Goal: Task Accomplishment & Management: Use online tool/utility

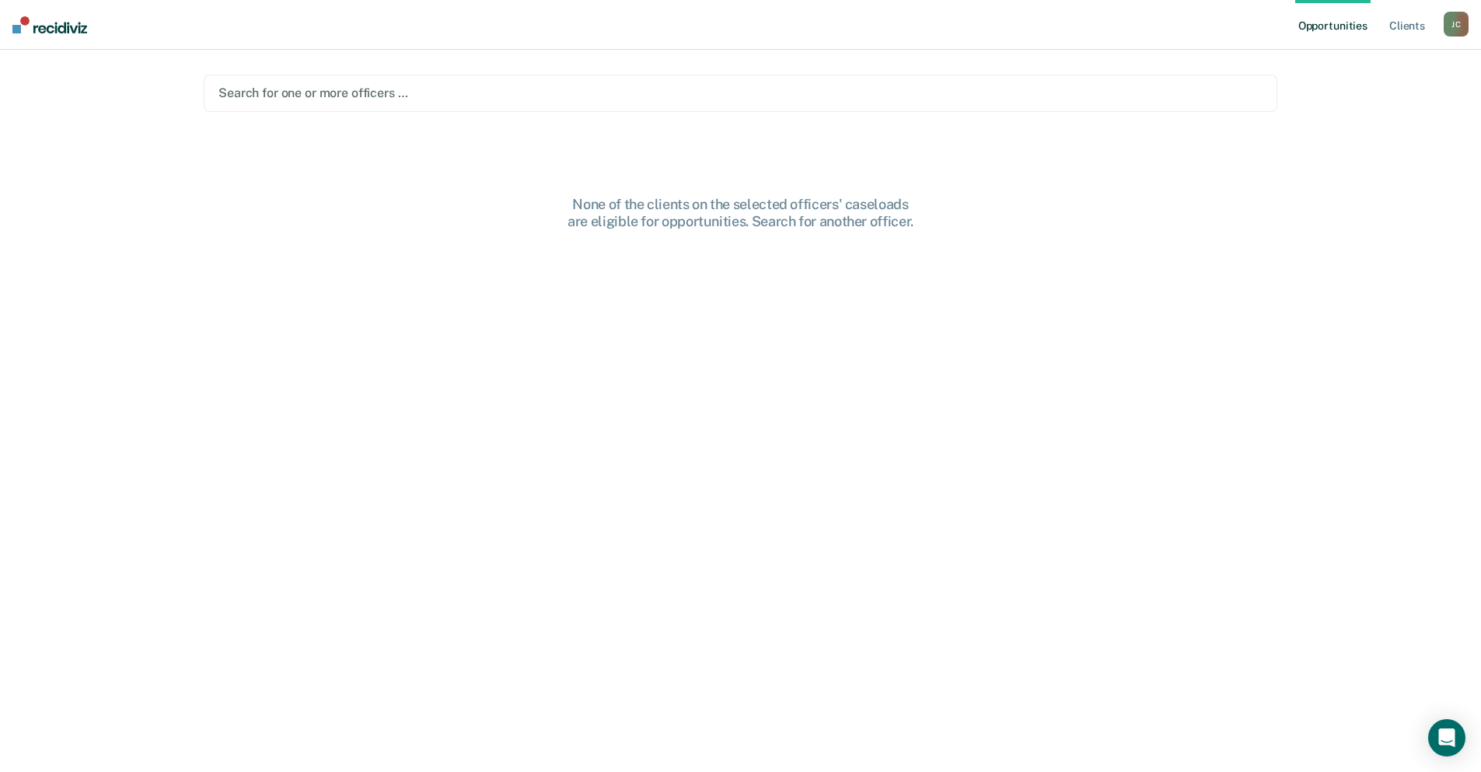
click at [1037, 102] on div at bounding box center [740, 93] width 1044 height 18
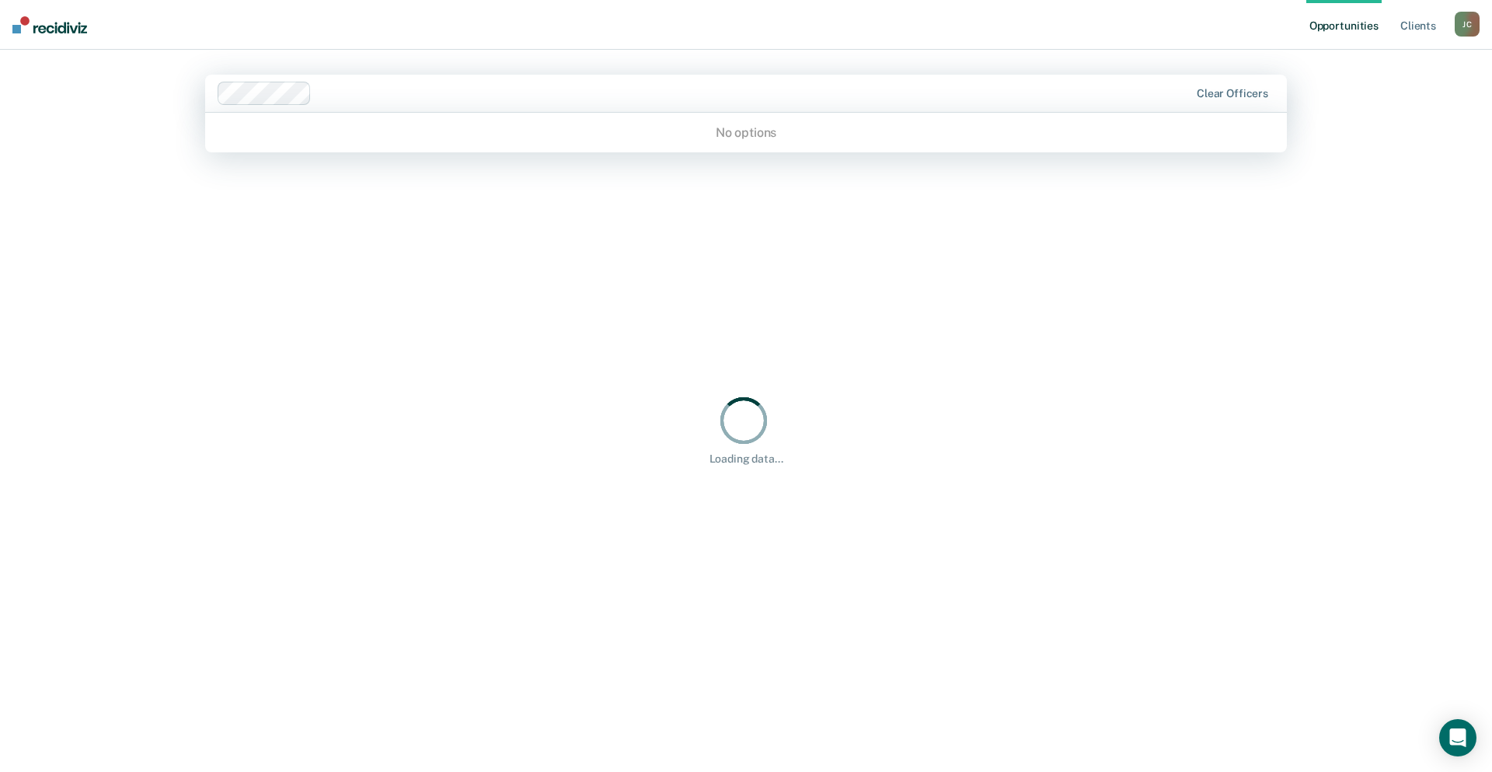
click at [1205, 92] on div "Clear officers" at bounding box center [1233, 93] width 72 height 13
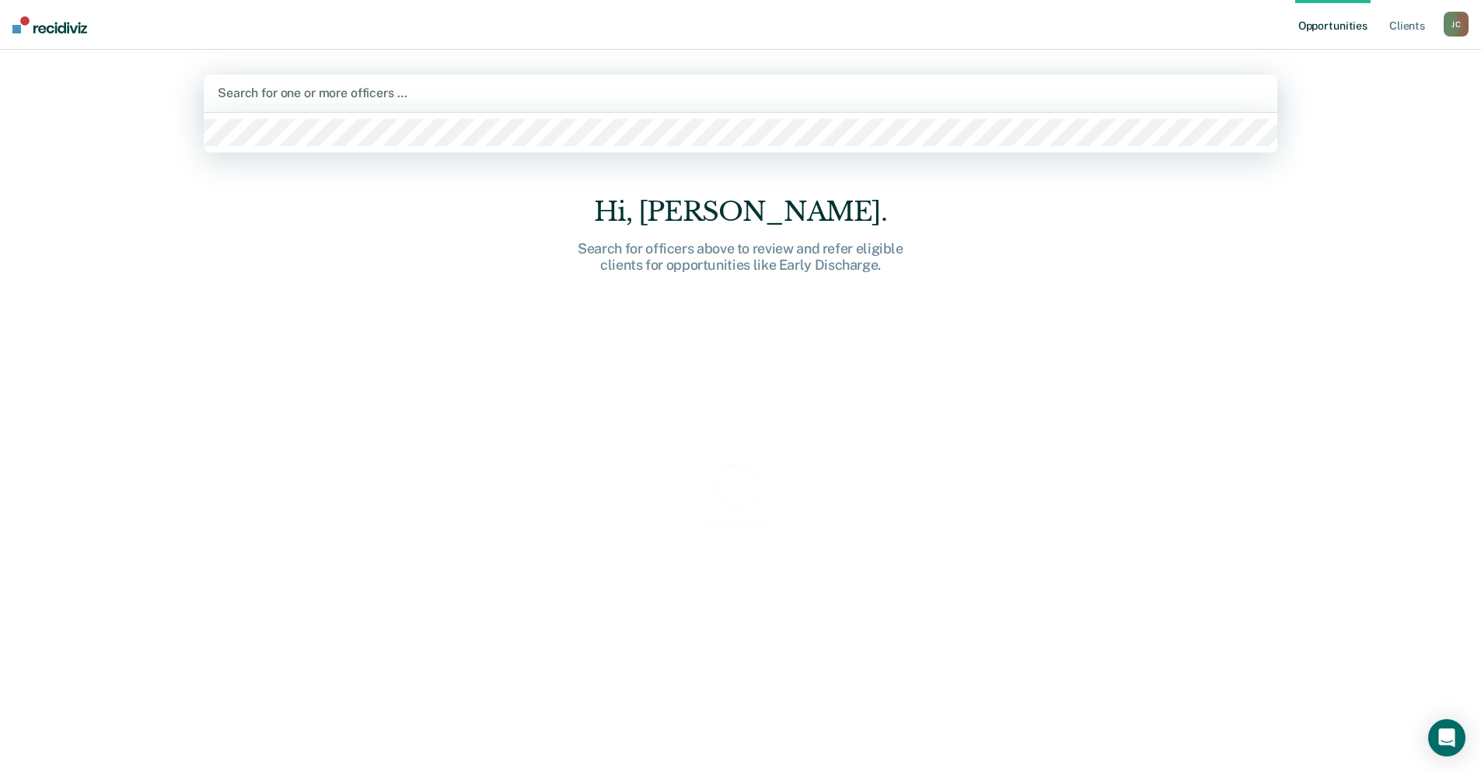
click at [313, 95] on div at bounding box center [740, 93] width 1045 height 18
click at [313, 89] on div at bounding box center [740, 93] width 1045 height 18
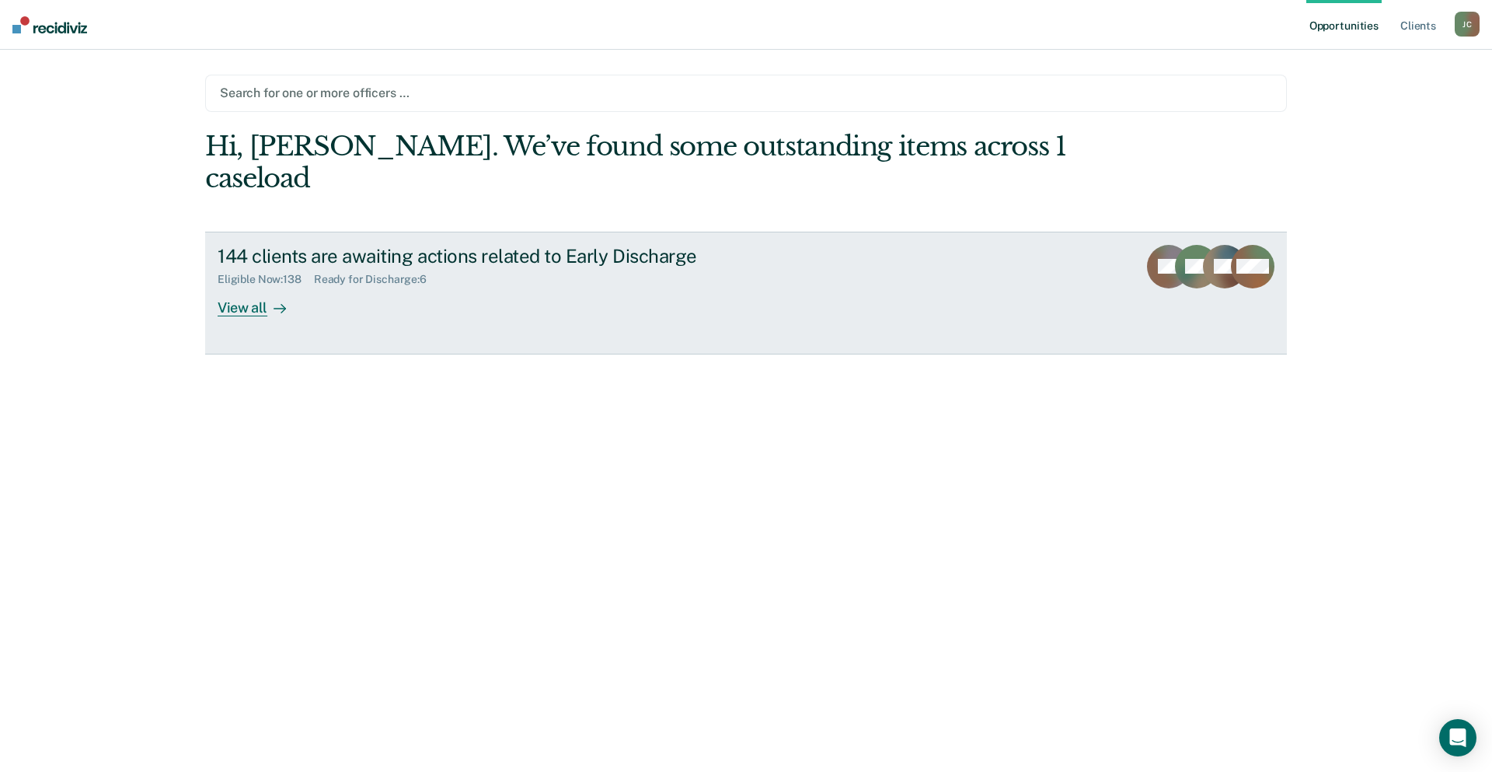
click at [267, 298] on div at bounding box center [276, 307] width 19 height 18
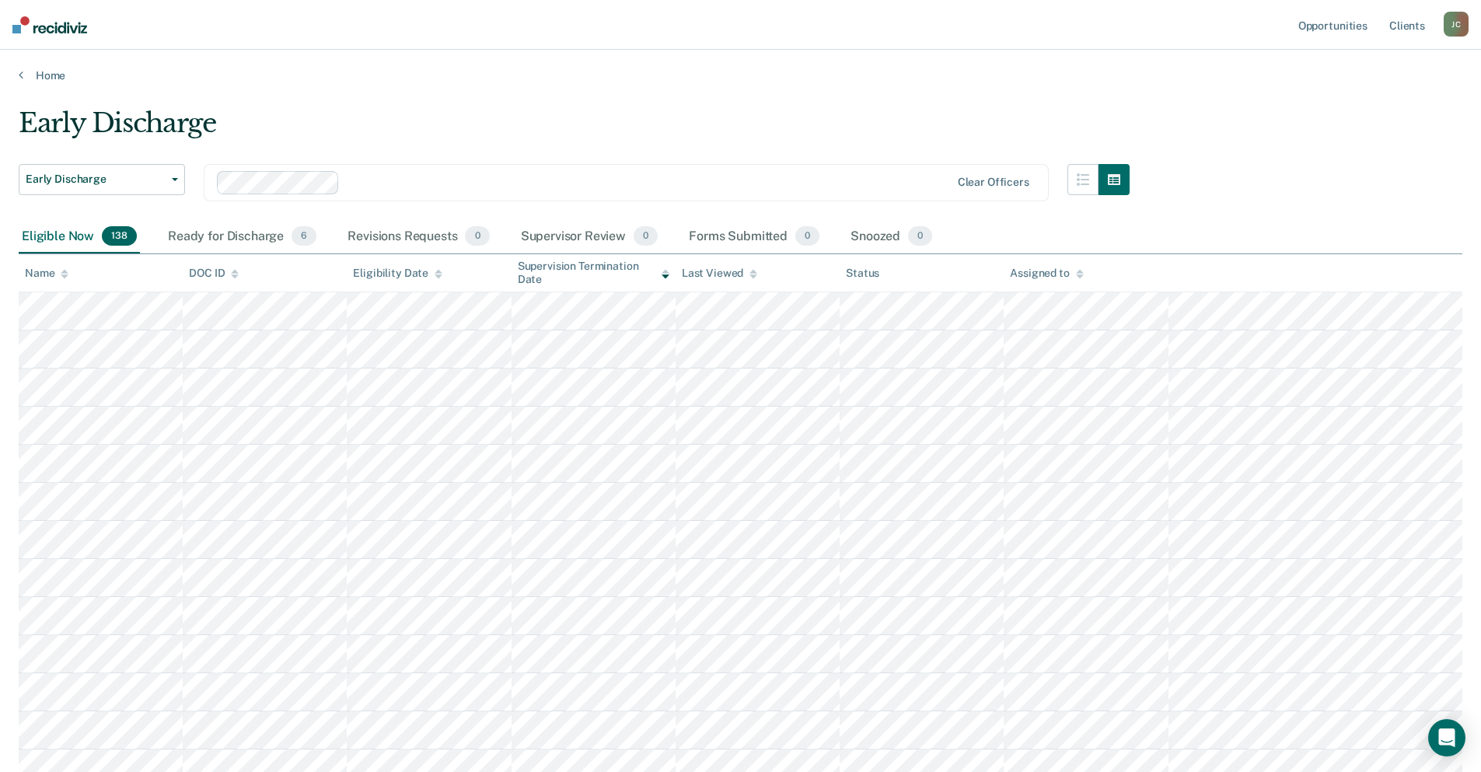
click at [65, 279] on div at bounding box center [65, 273] width 8 height 13
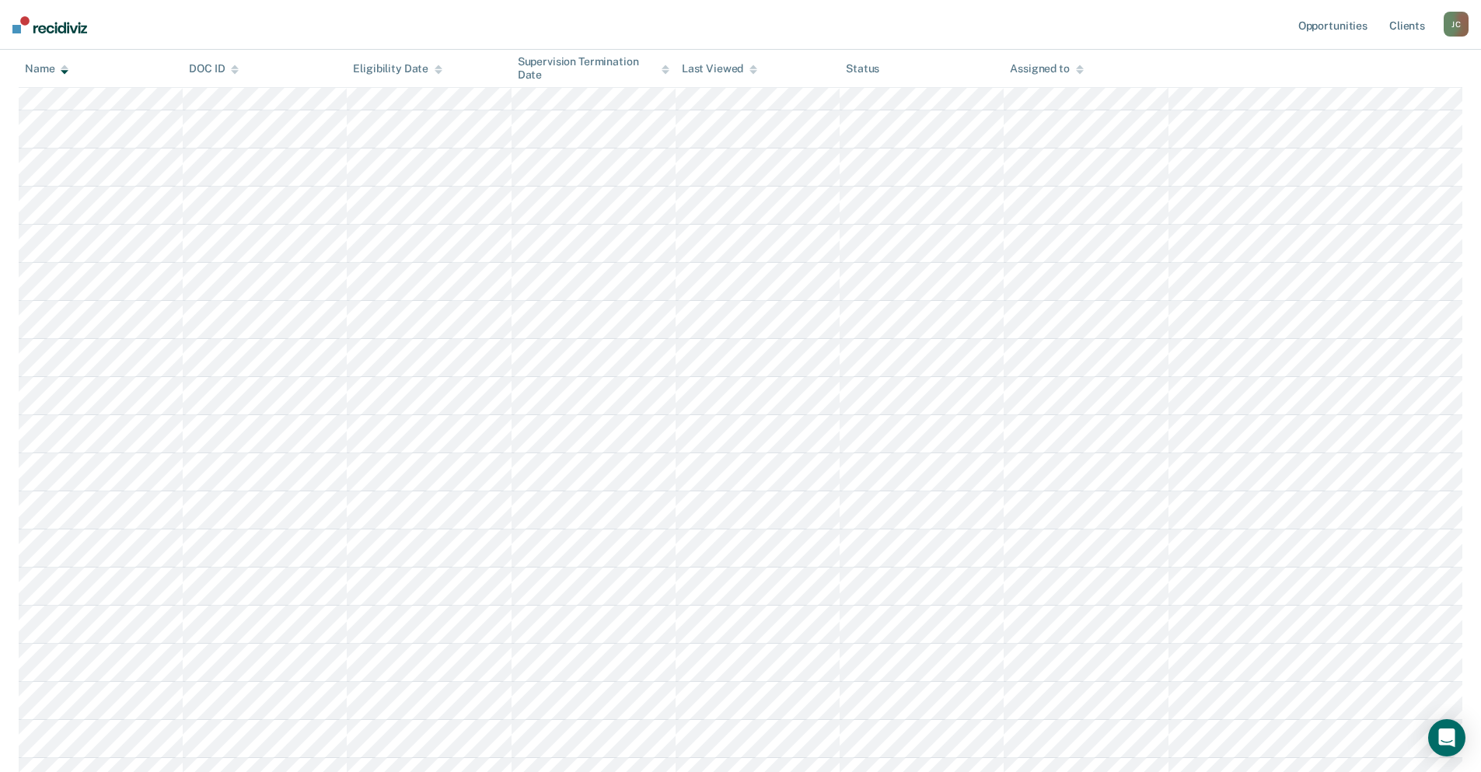
scroll to position [831, 0]
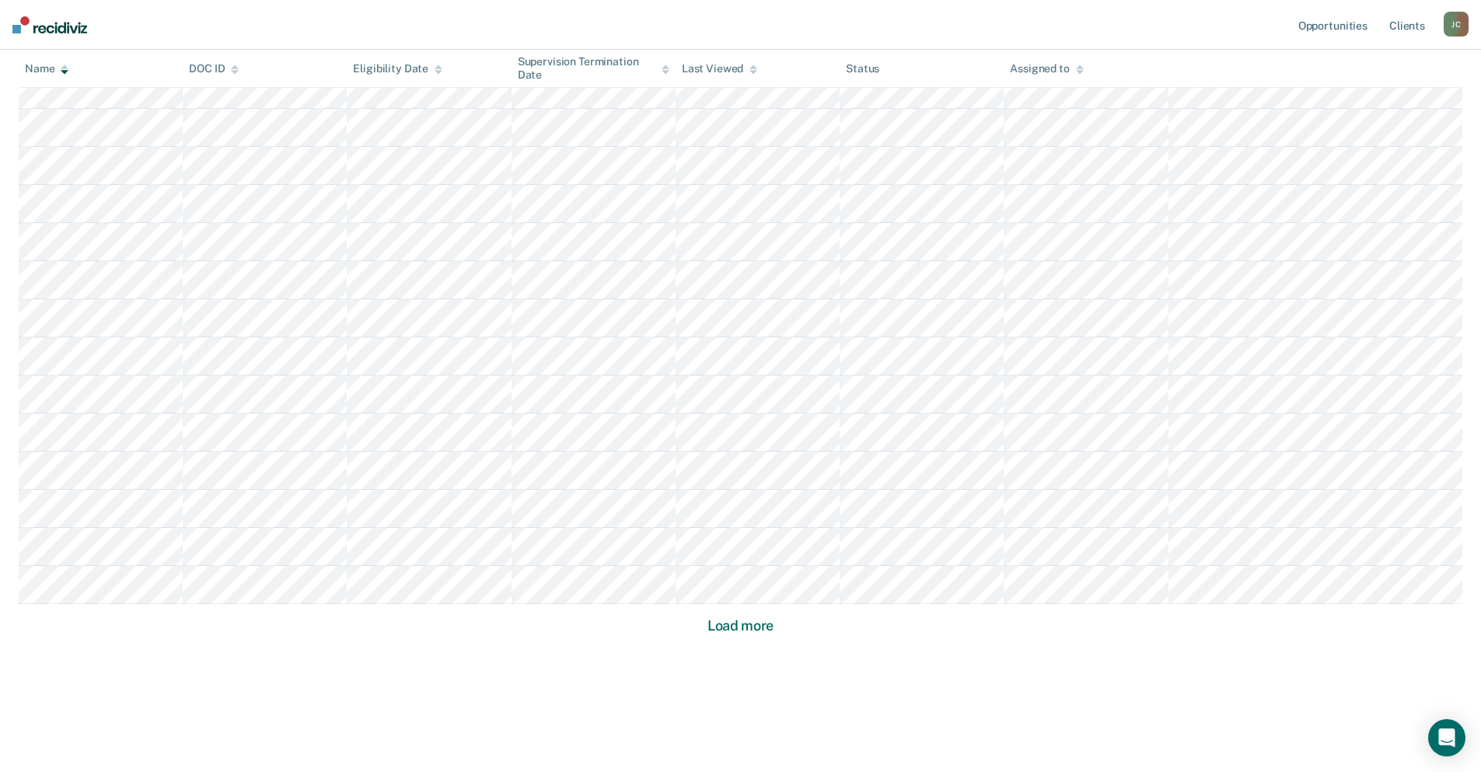
click at [740, 617] on button "Load more" at bounding box center [740, 625] width 75 height 19
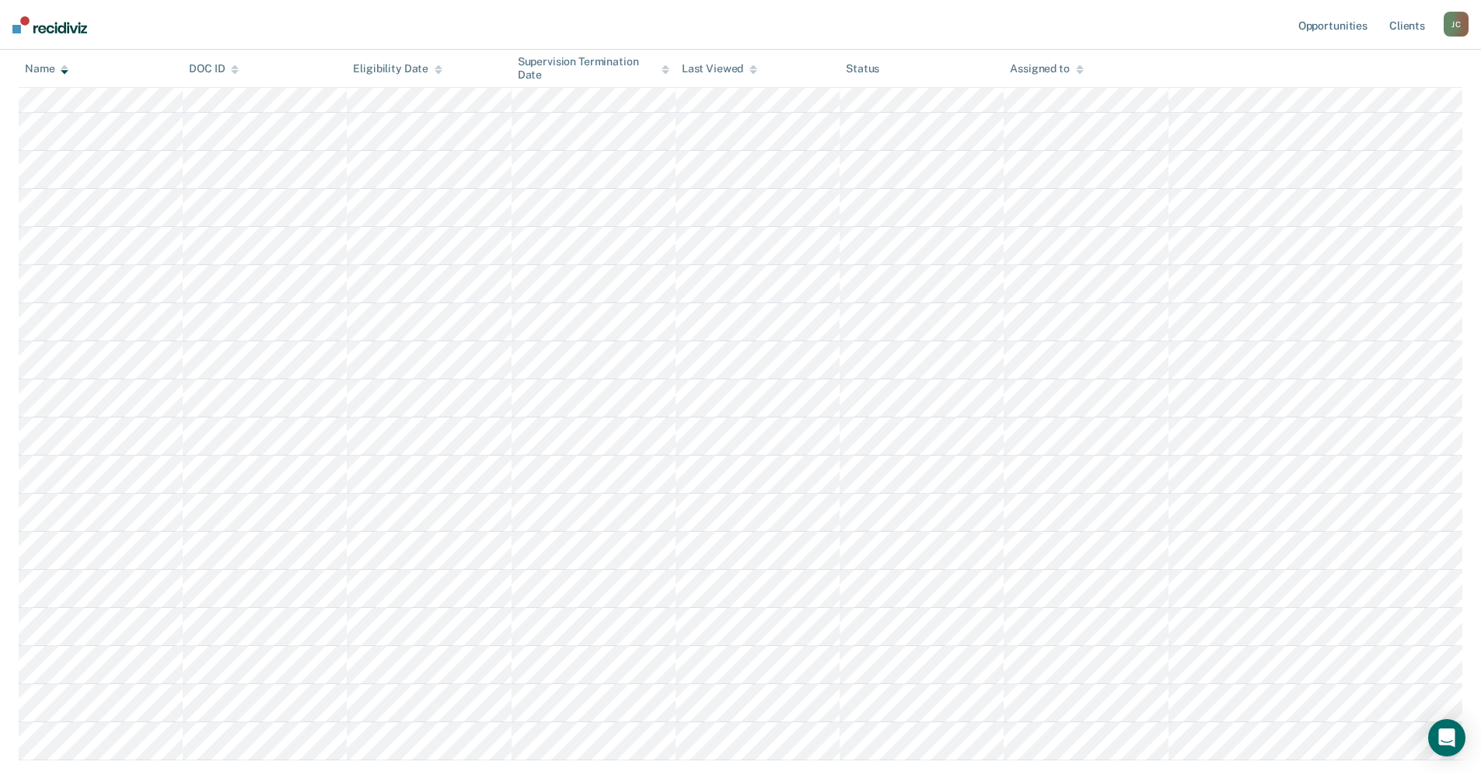
scroll to position [1973, 0]
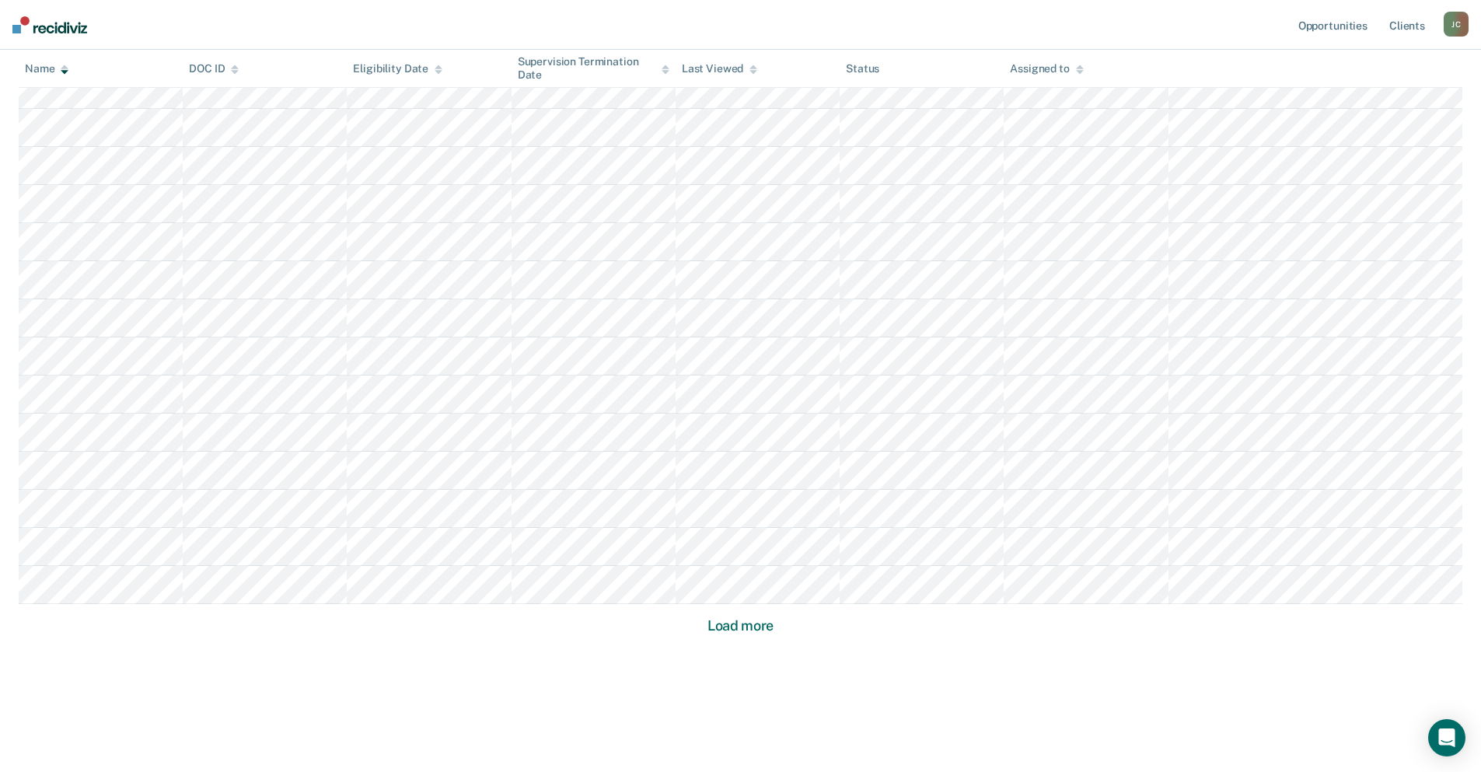
click at [740, 617] on button "Load more" at bounding box center [740, 625] width 75 height 19
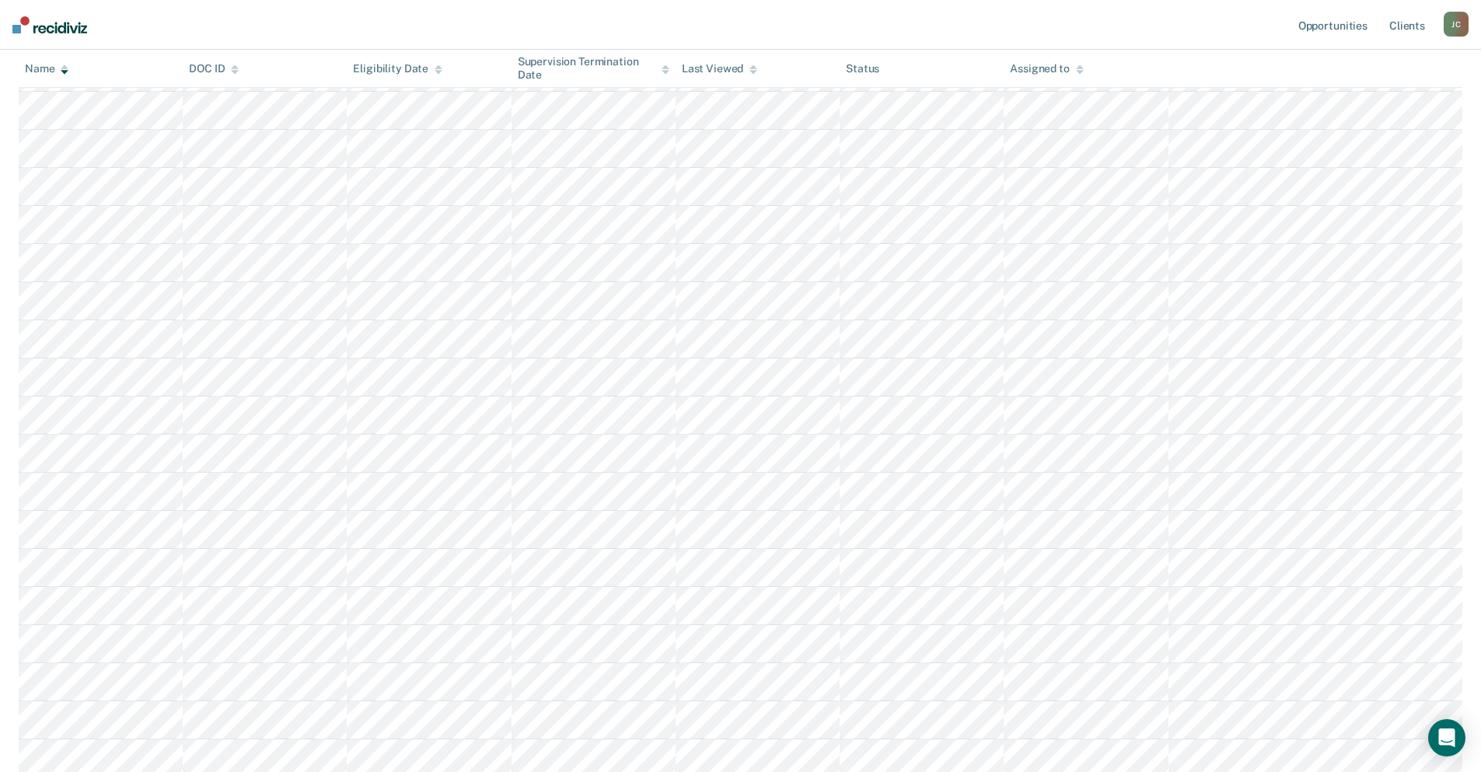
scroll to position [3116, 0]
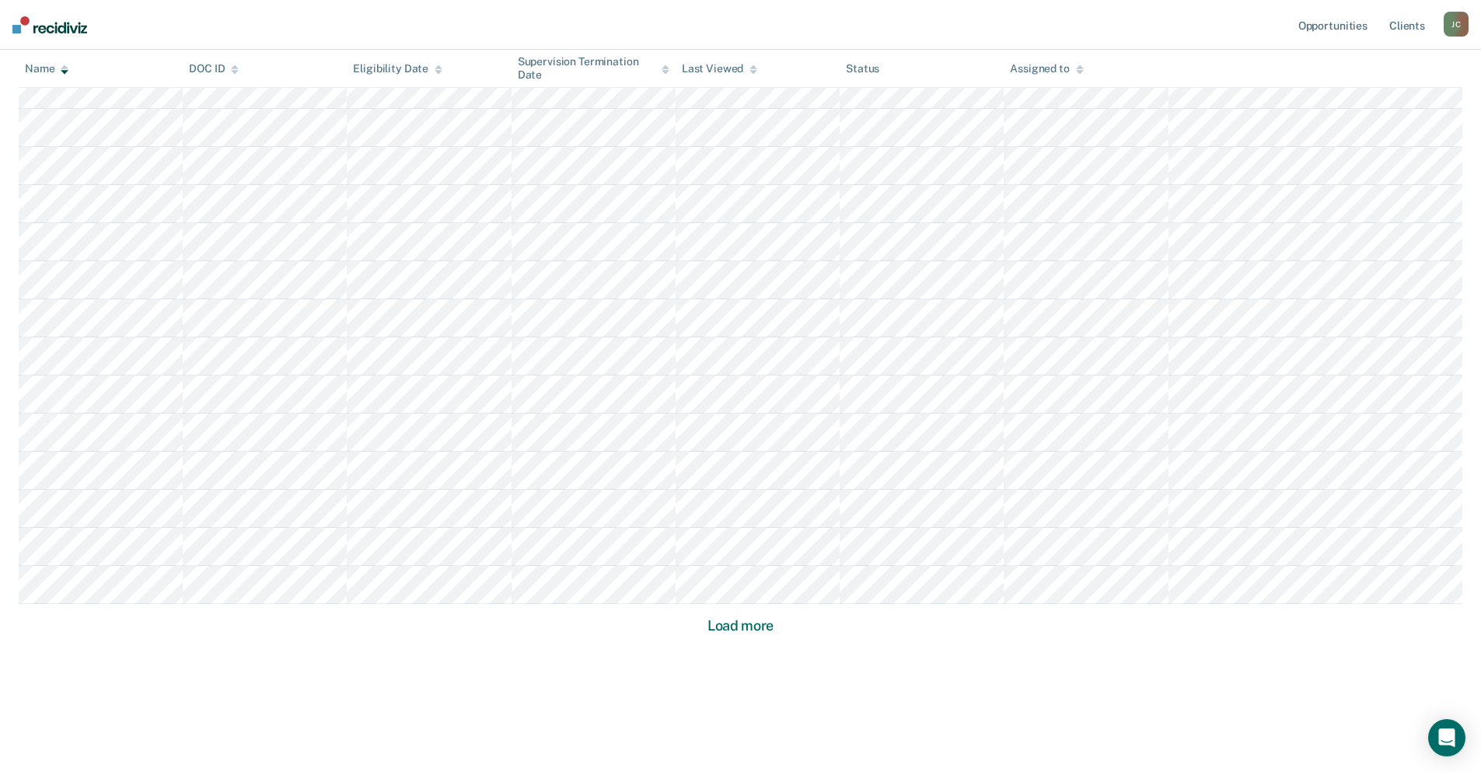
click at [740, 629] on button "Load more" at bounding box center [740, 625] width 75 height 19
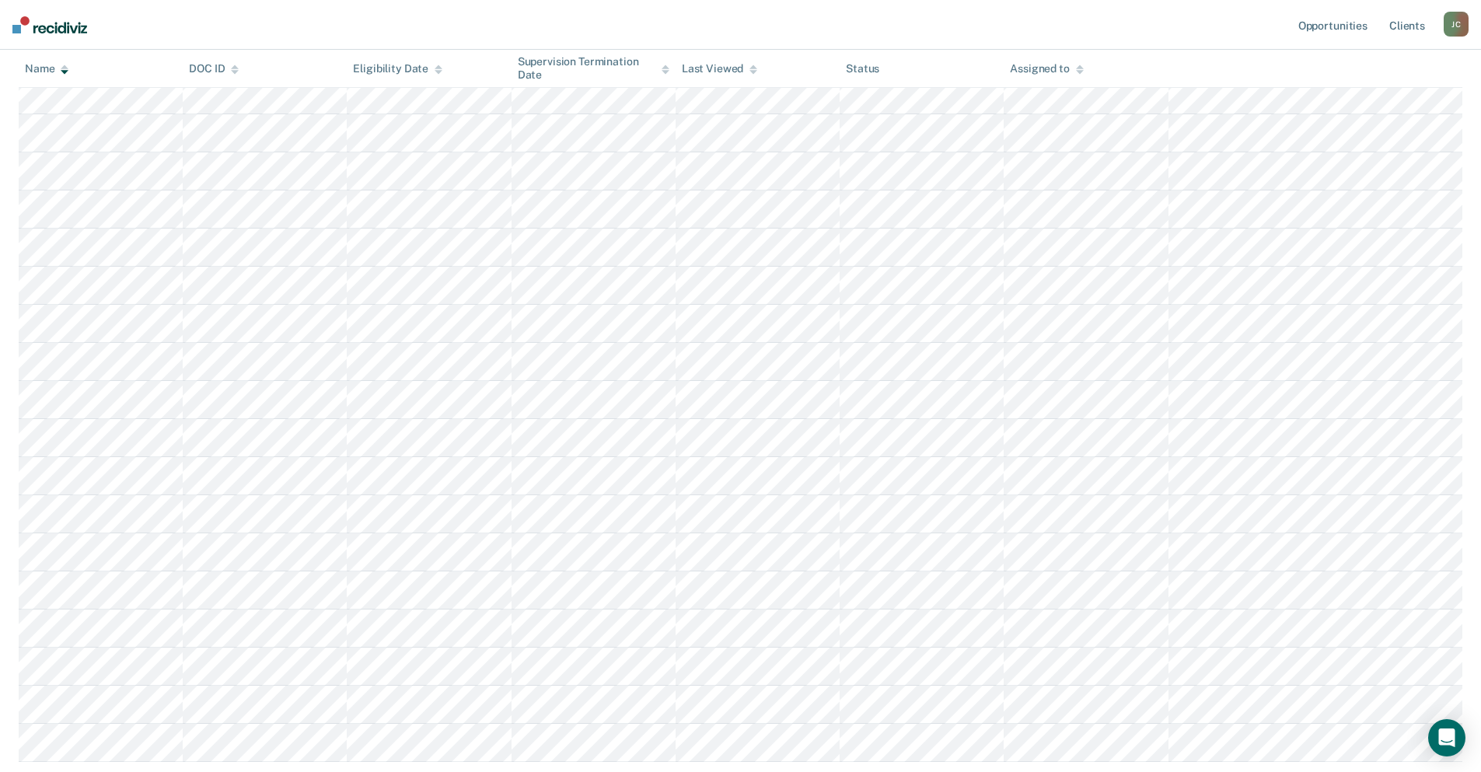
scroll to position [4258, 0]
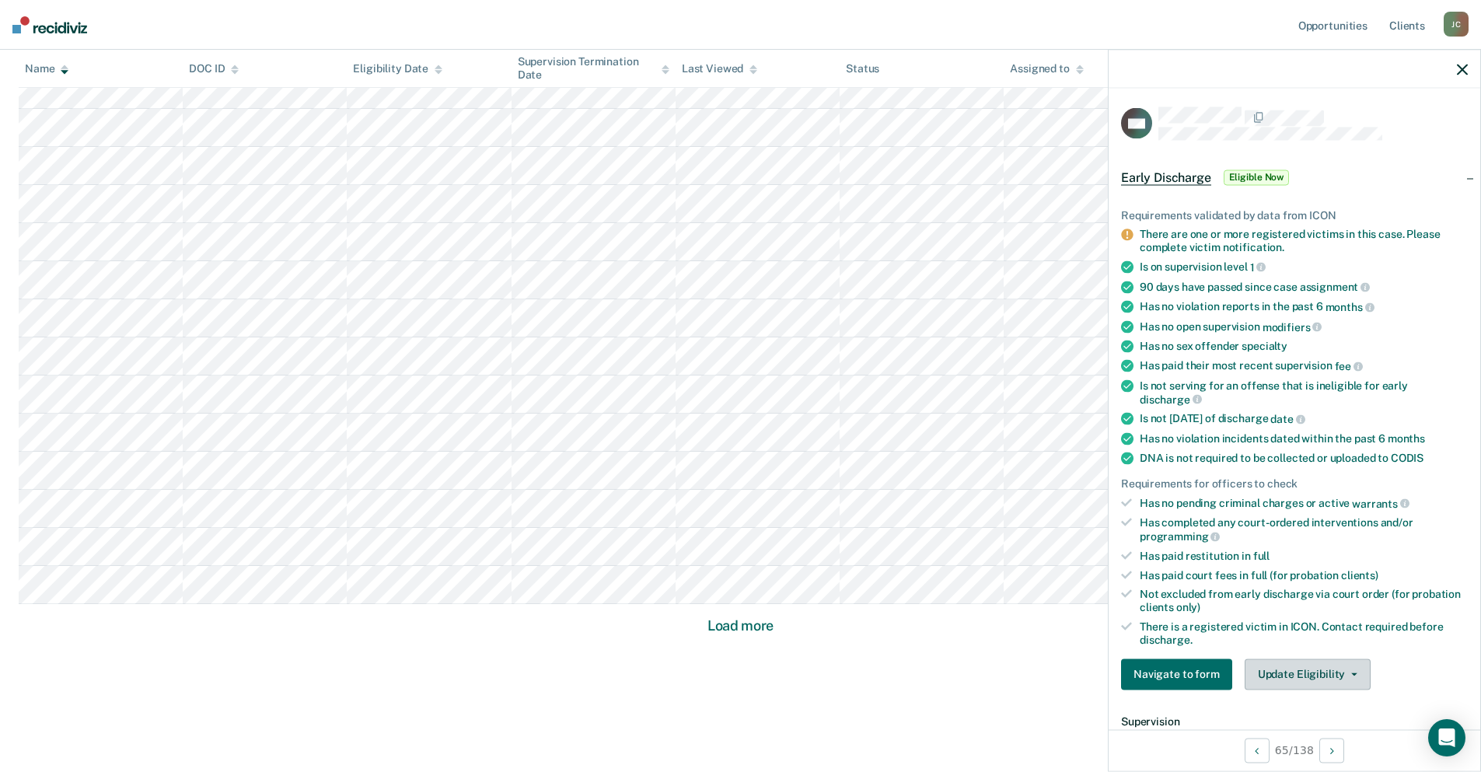
click at [1320, 678] on button "Update Eligibility" at bounding box center [1307, 673] width 126 height 31
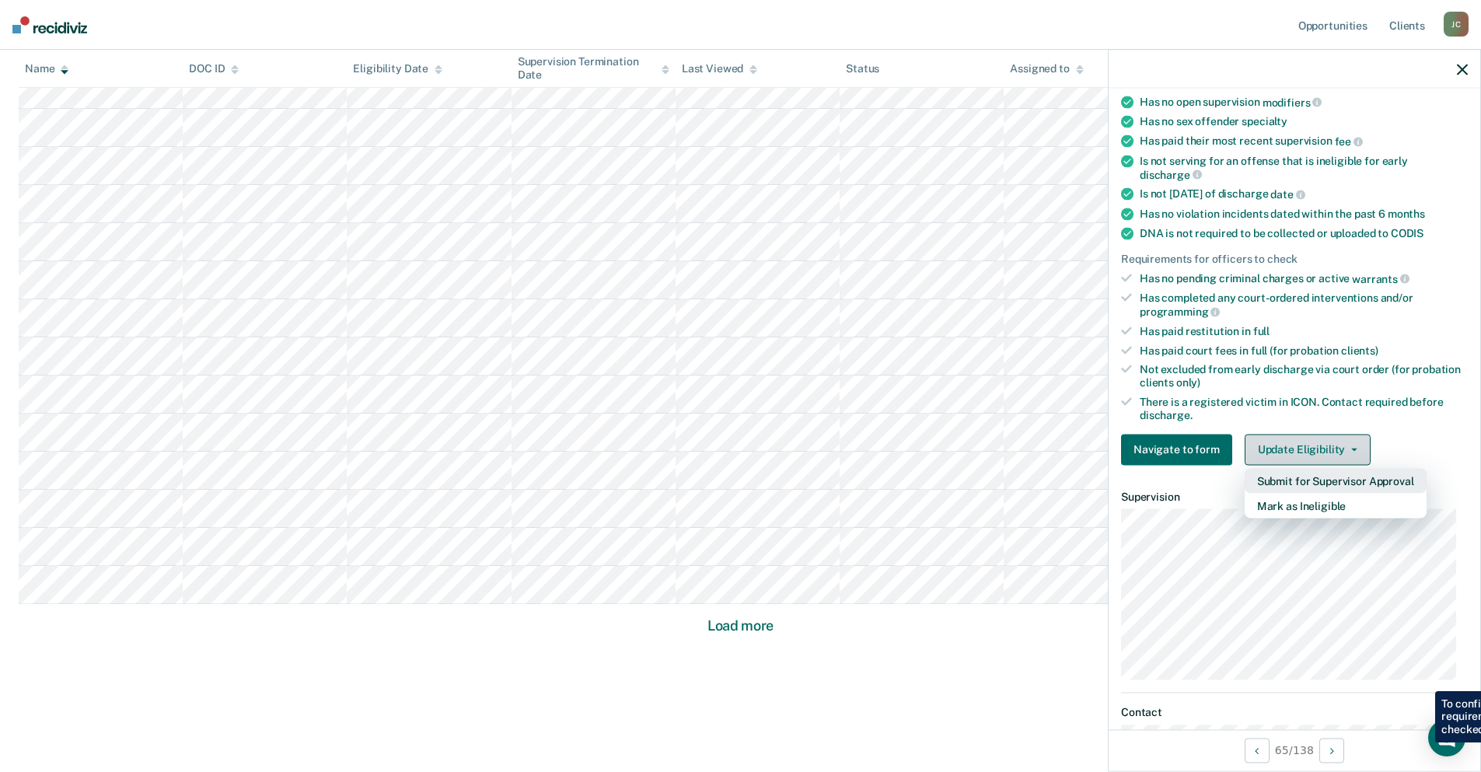
scroll to position [233, 0]
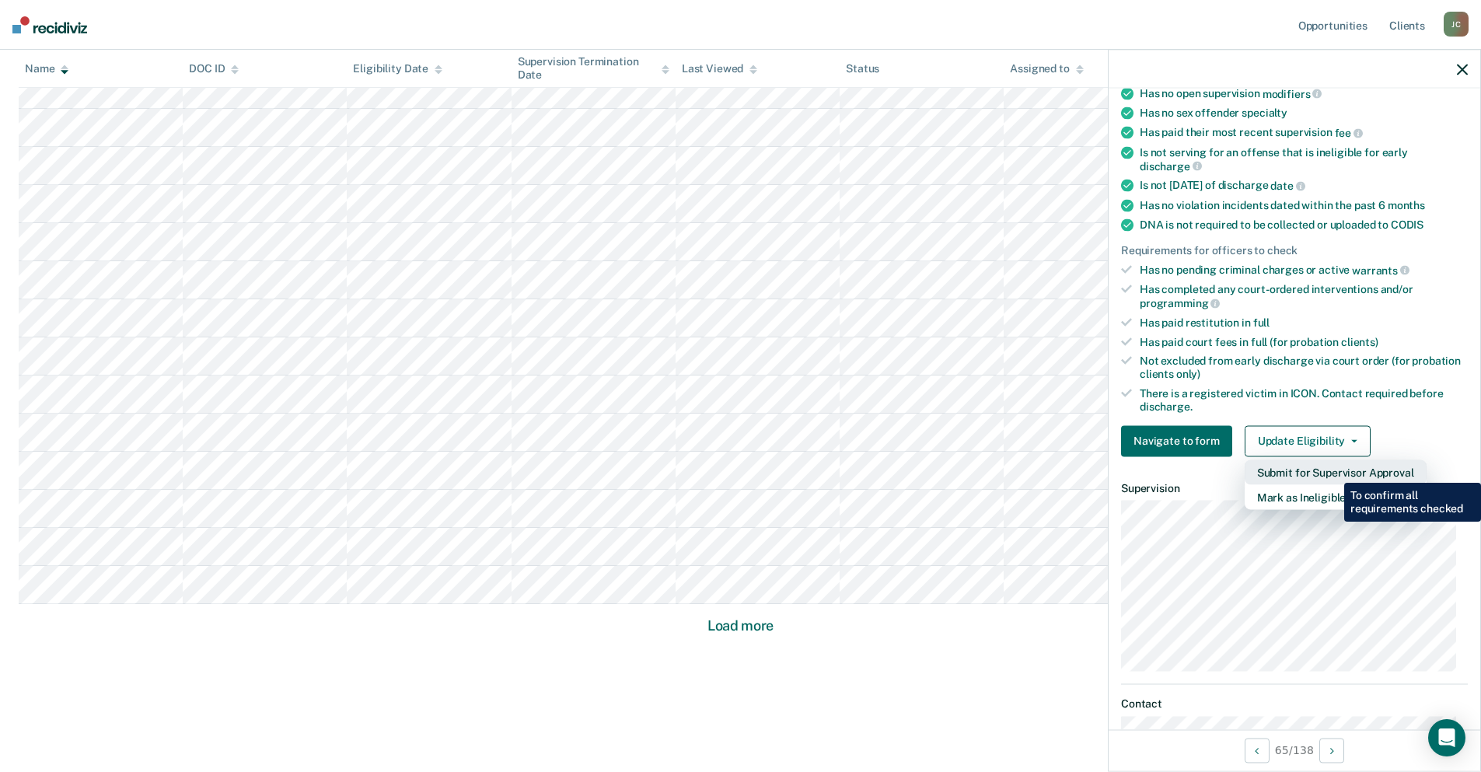
click at [1332, 471] on button "Submit for Supervisor Approval" at bounding box center [1335, 471] width 182 height 25
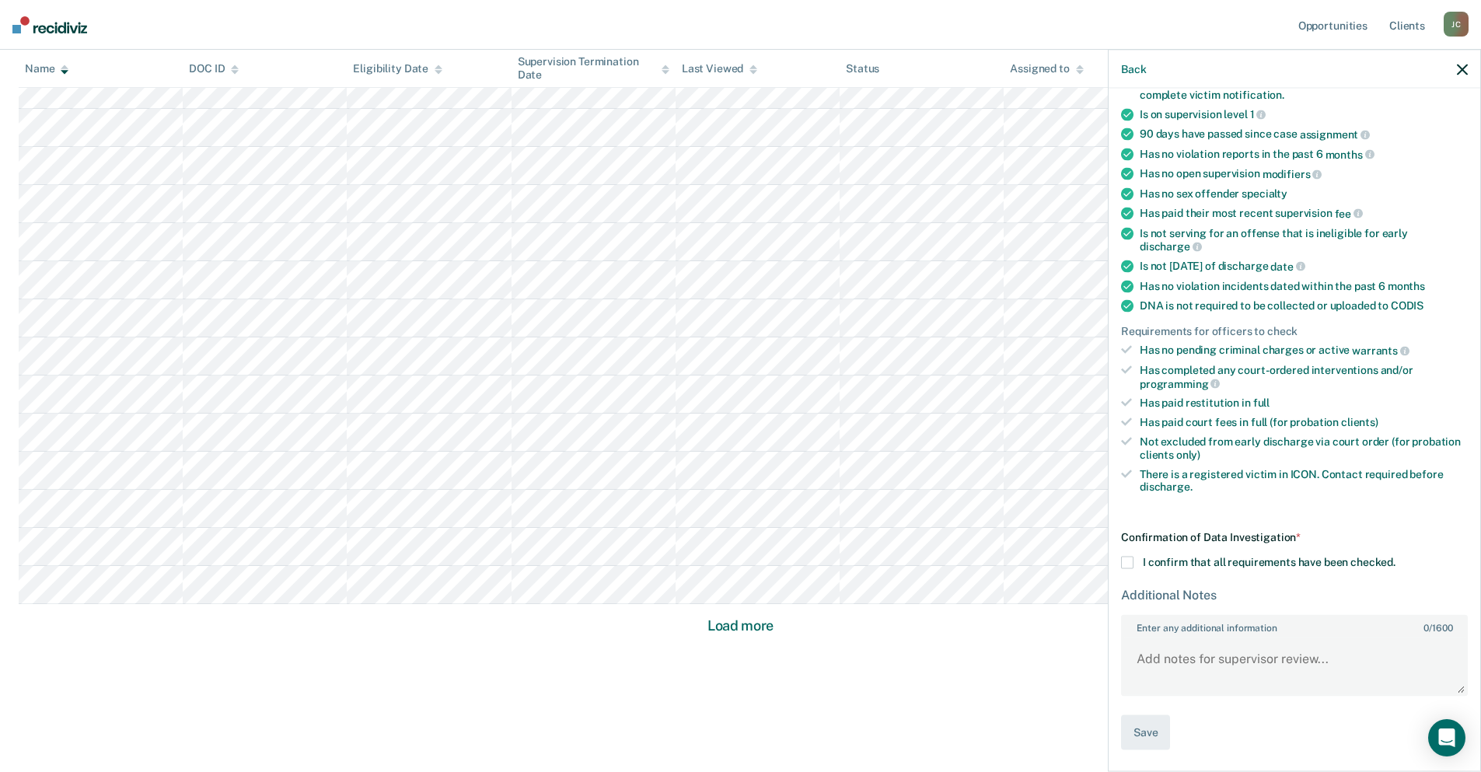
scroll to position [151, 0]
click at [1128, 560] on span at bounding box center [1127, 562] width 12 height 12
click at [1395, 556] on input "I confirm that all requirements have been checked." at bounding box center [1395, 556] width 0 height 0
click at [1132, 720] on button "Save" at bounding box center [1145, 734] width 49 height 35
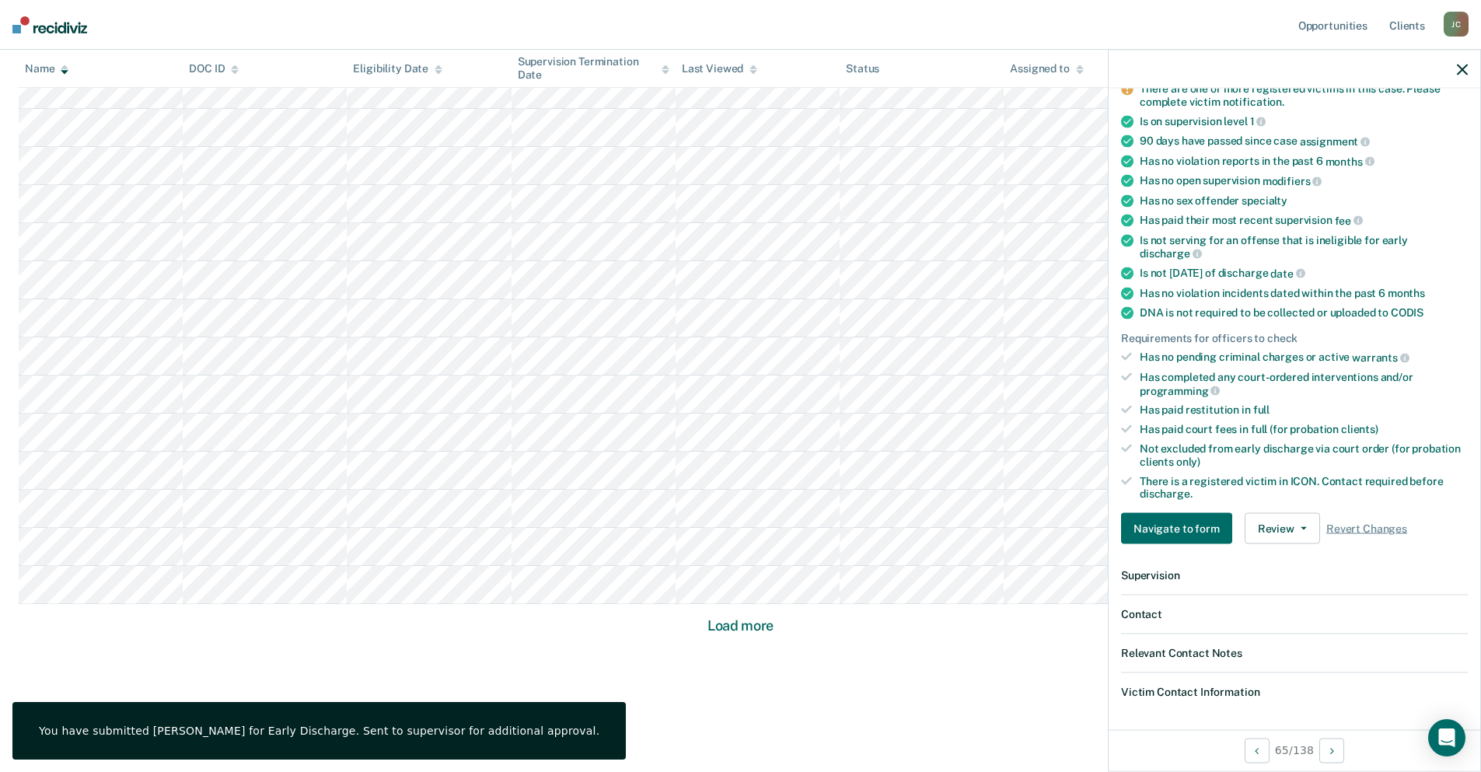
scroll to position [298, 0]
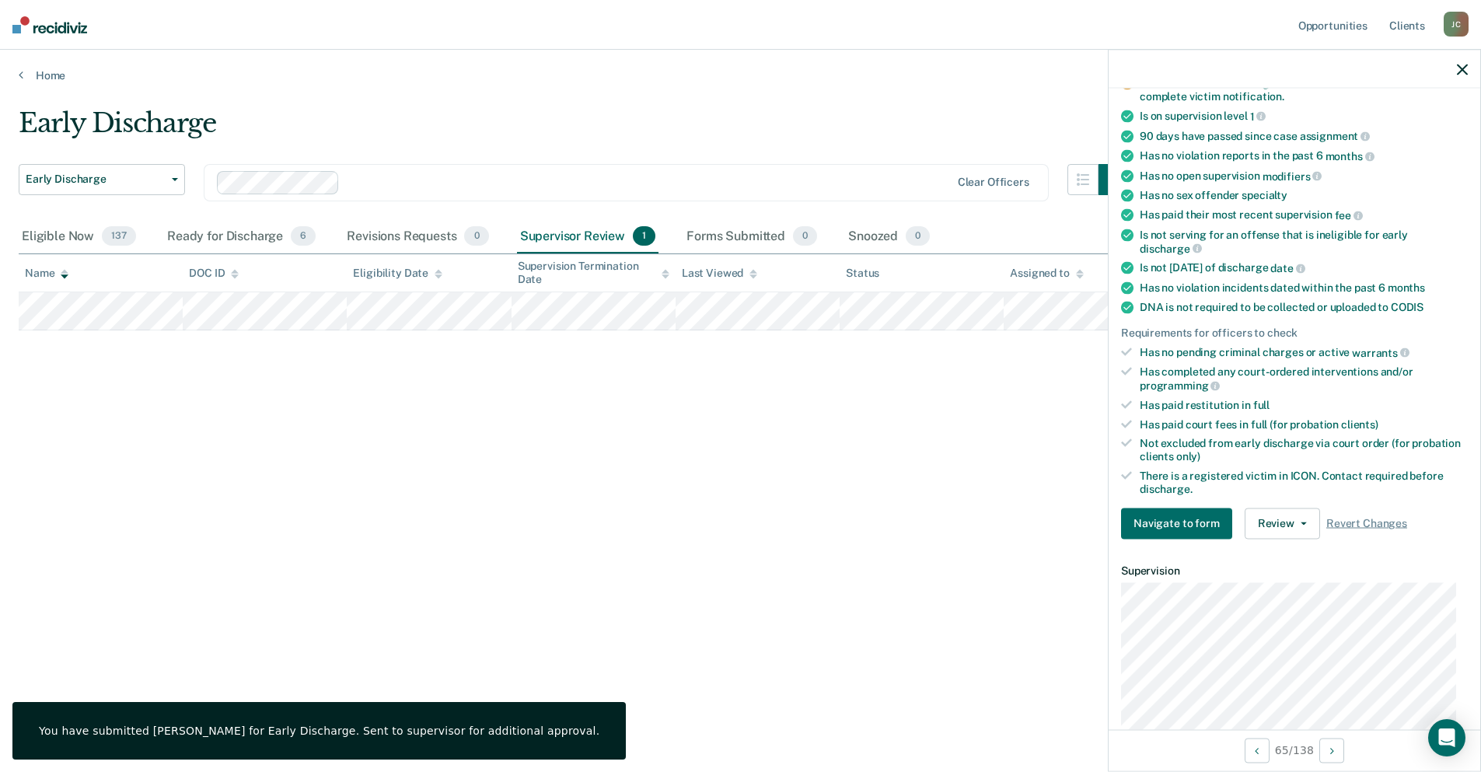
scroll to position [0, 0]
click at [1288, 531] on button "Review" at bounding box center [1293, 522] width 75 height 31
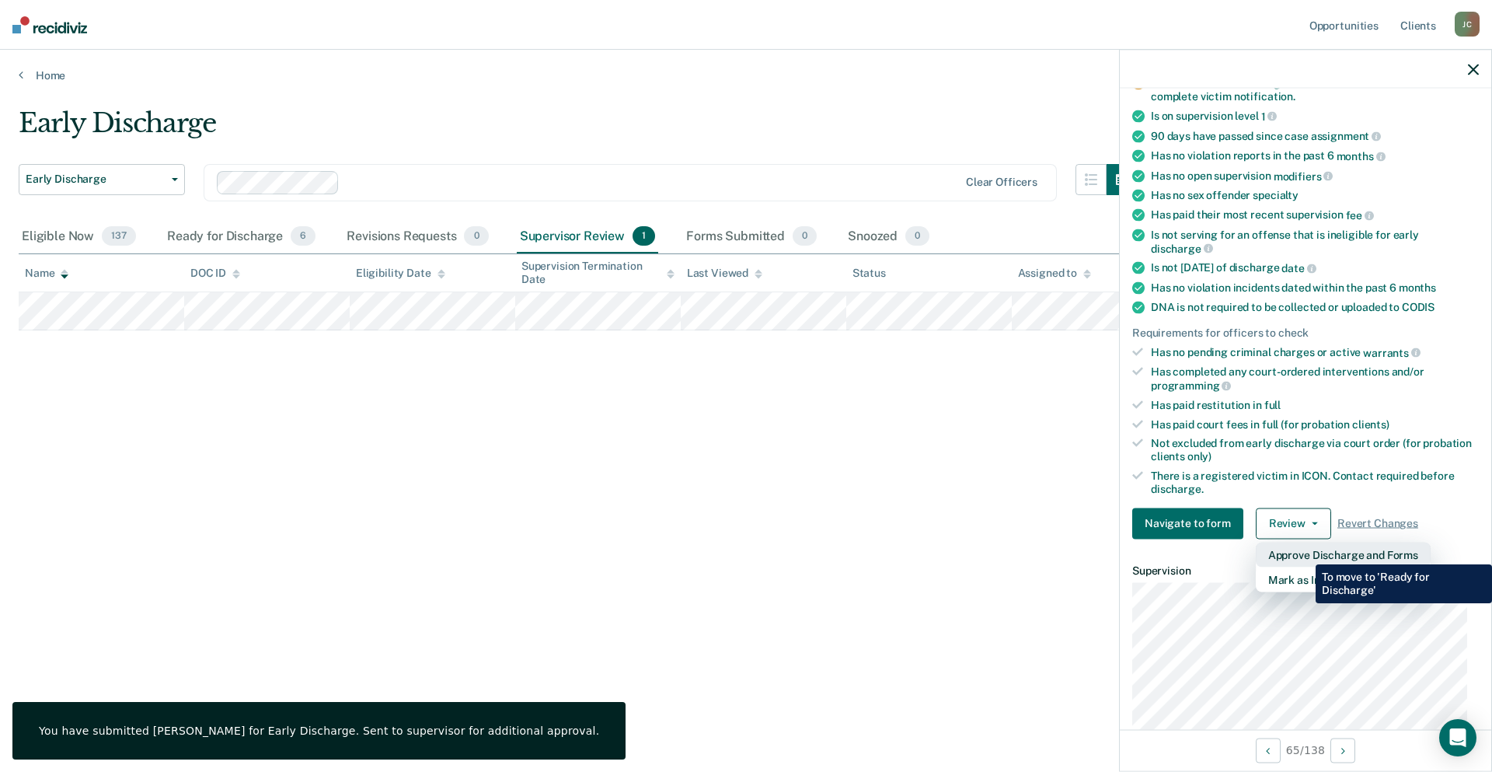
click at [1304, 553] on button "Approve Discharge and Forms" at bounding box center [1343, 554] width 175 height 25
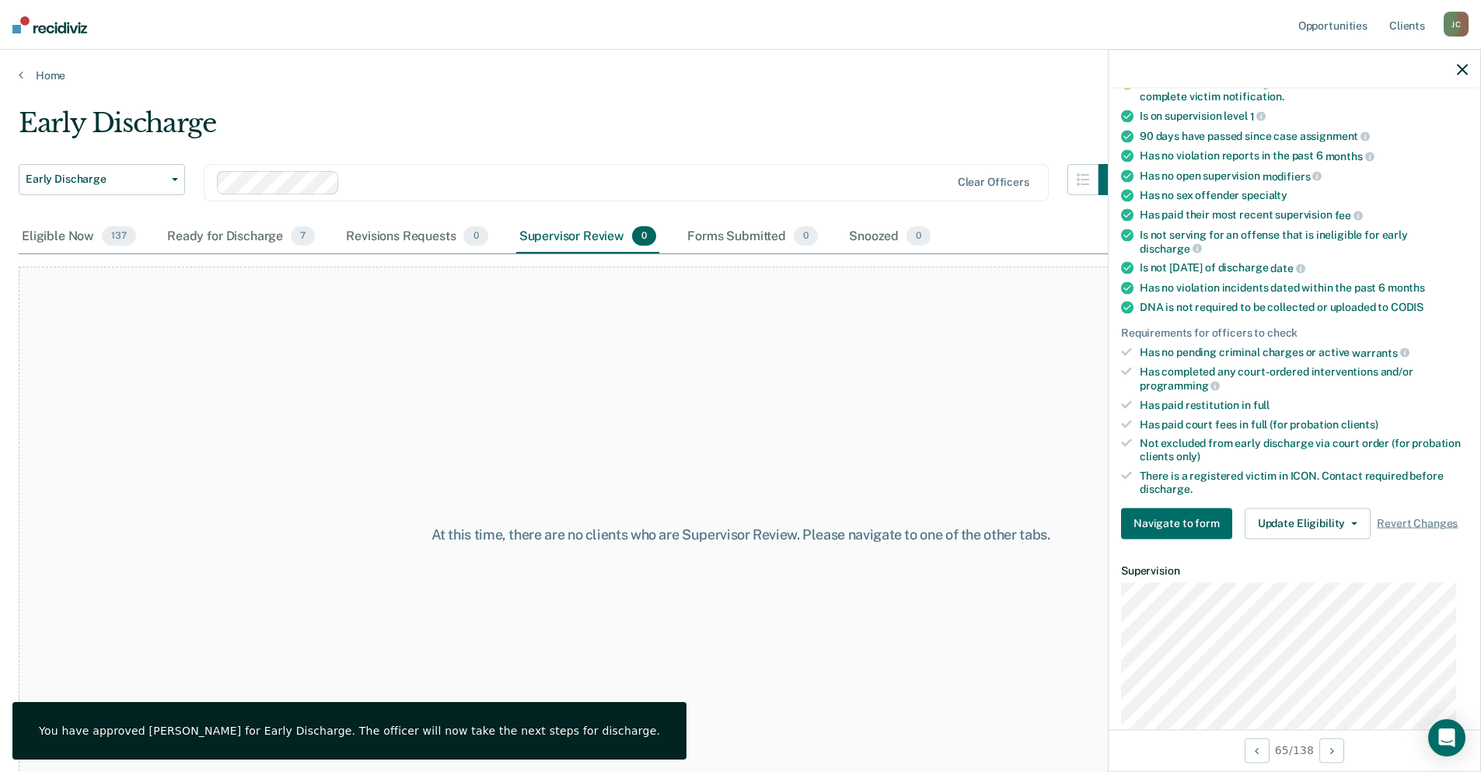
click at [1453, 71] on div at bounding box center [1293, 69] width 371 height 39
click at [1460, 69] on icon "button" at bounding box center [1461, 69] width 11 height 11
